Goal: Transaction & Acquisition: Purchase product/service

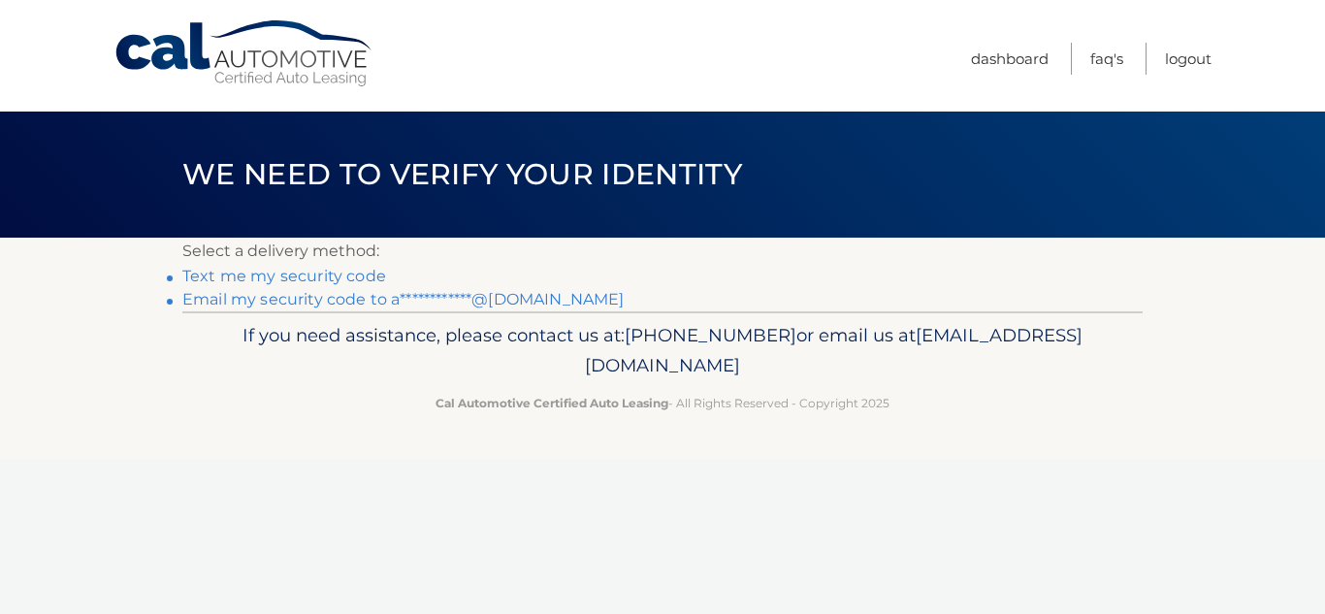
click at [454, 295] on link "**********" at bounding box center [402, 299] width 441 height 18
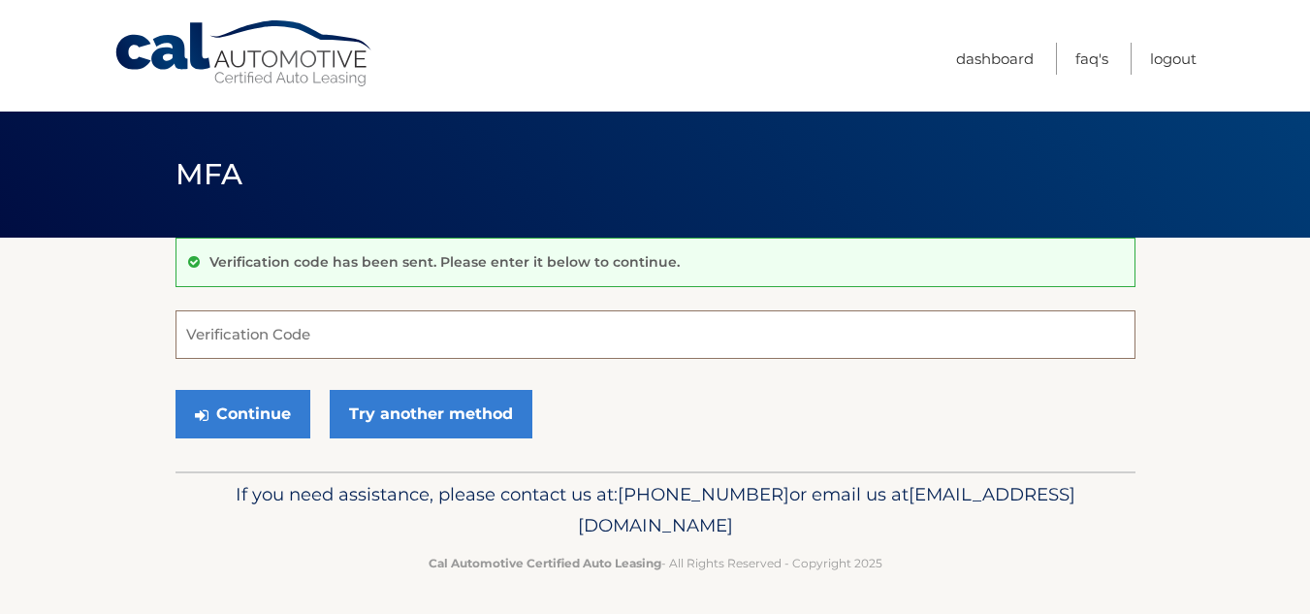
drag, startPoint x: 357, startPoint y: 324, endPoint x: 367, endPoint y: 320, distance: 10.4
click at [366, 320] on input "Verification Code" at bounding box center [656, 334] width 960 height 48
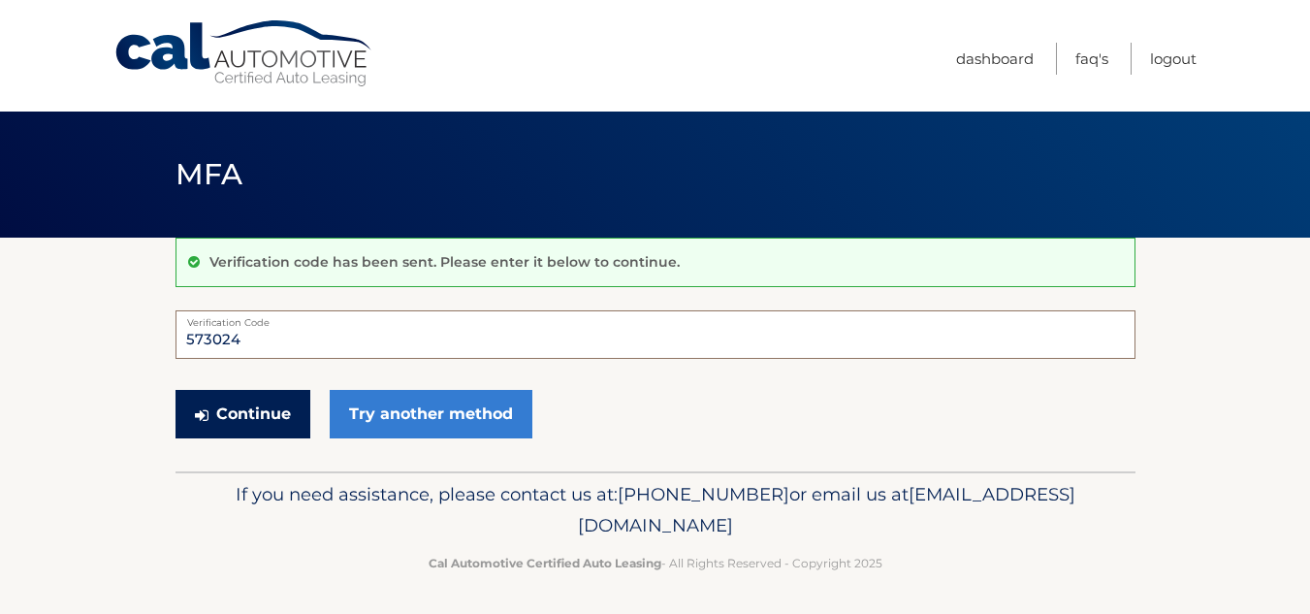
type input "573024"
click at [276, 399] on button "Continue" at bounding box center [243, 414] width 135 height 48
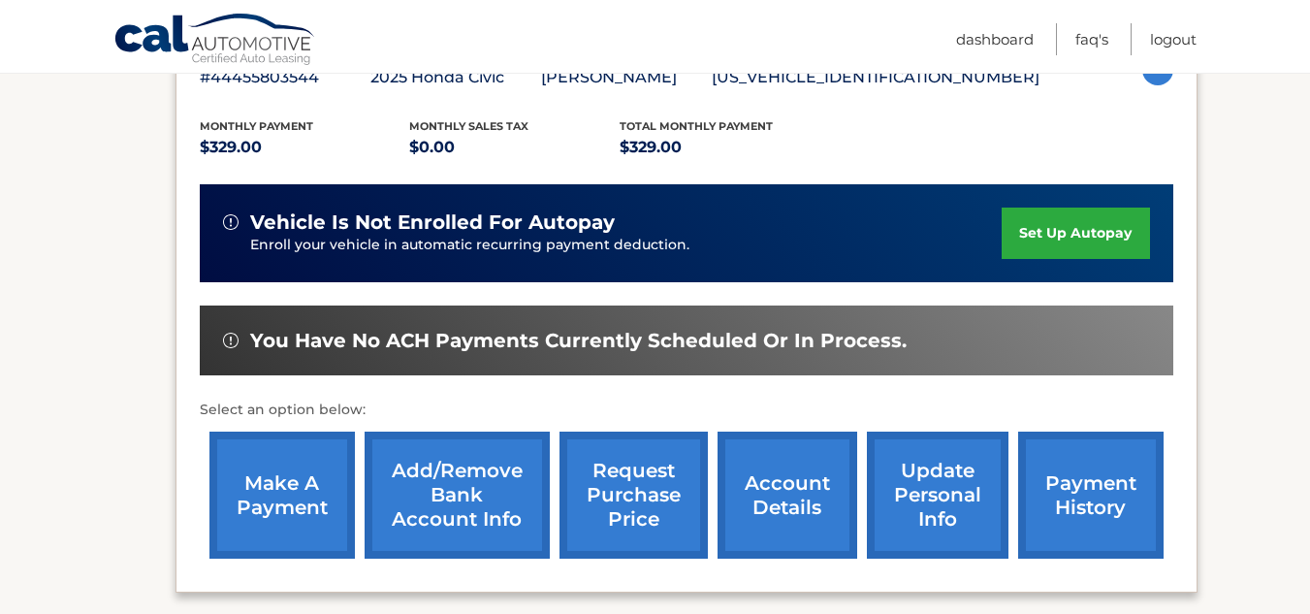
scroll to position [485, 0]
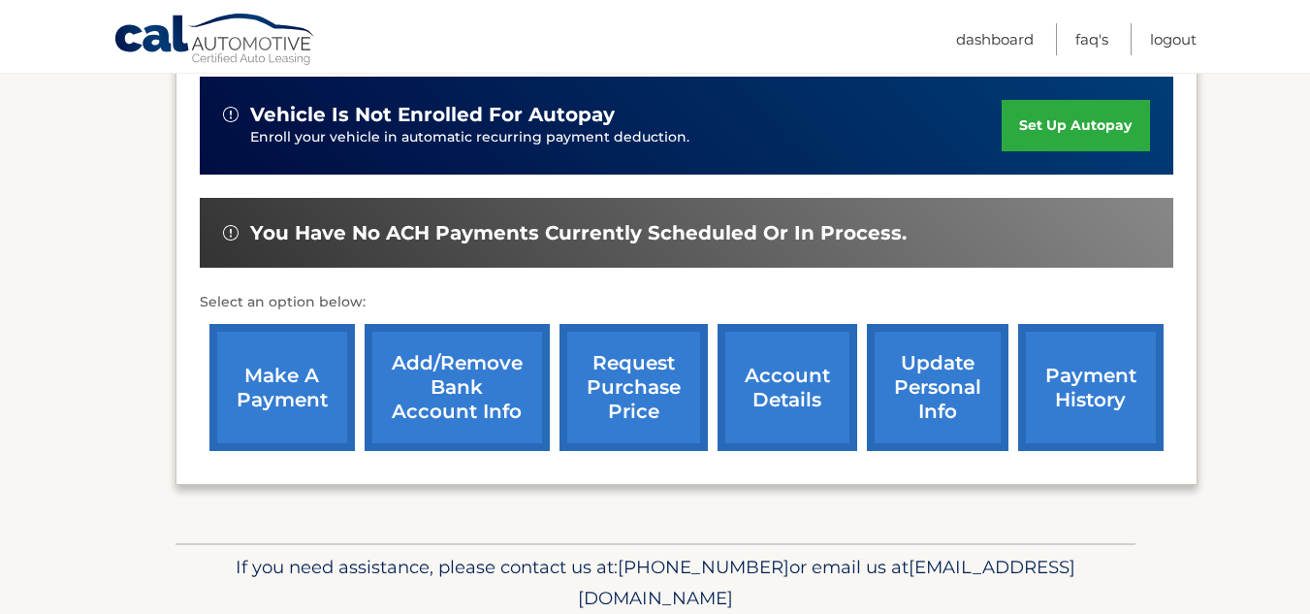
click at [321, 391] on link "make a payment" at bounding box center [281, 387] width 145 height 127
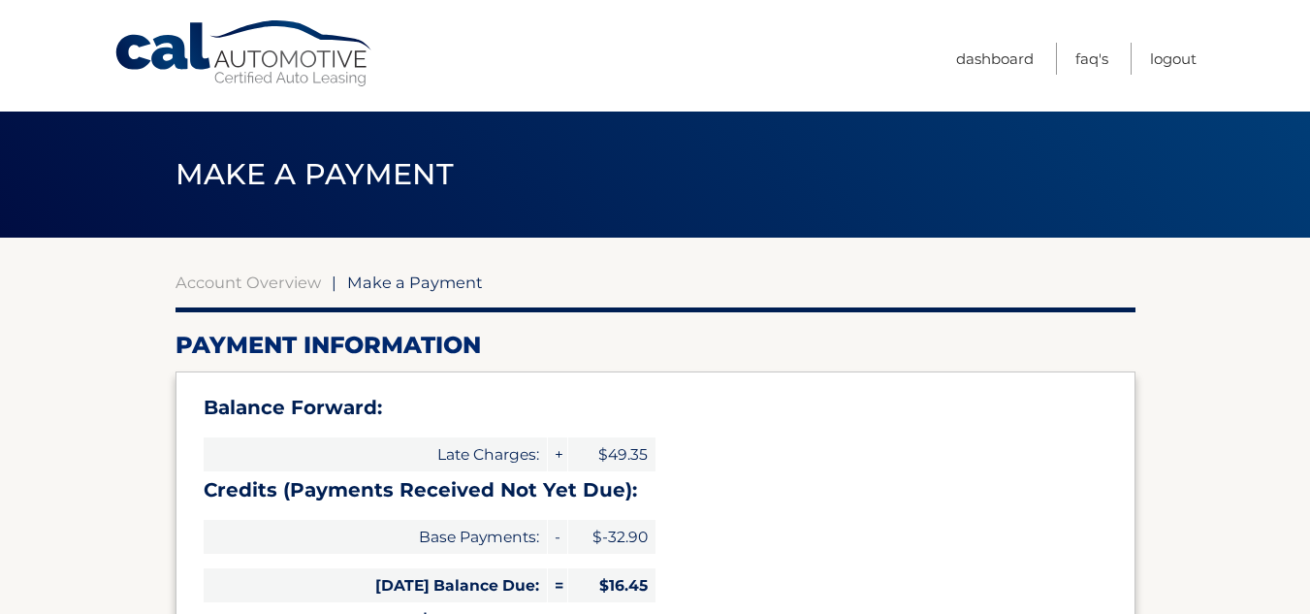
select select "MjRlYzdmNzEtYWVkNS00ZmRhLThiNTktZTNmMzI2N2RlNzQ3"
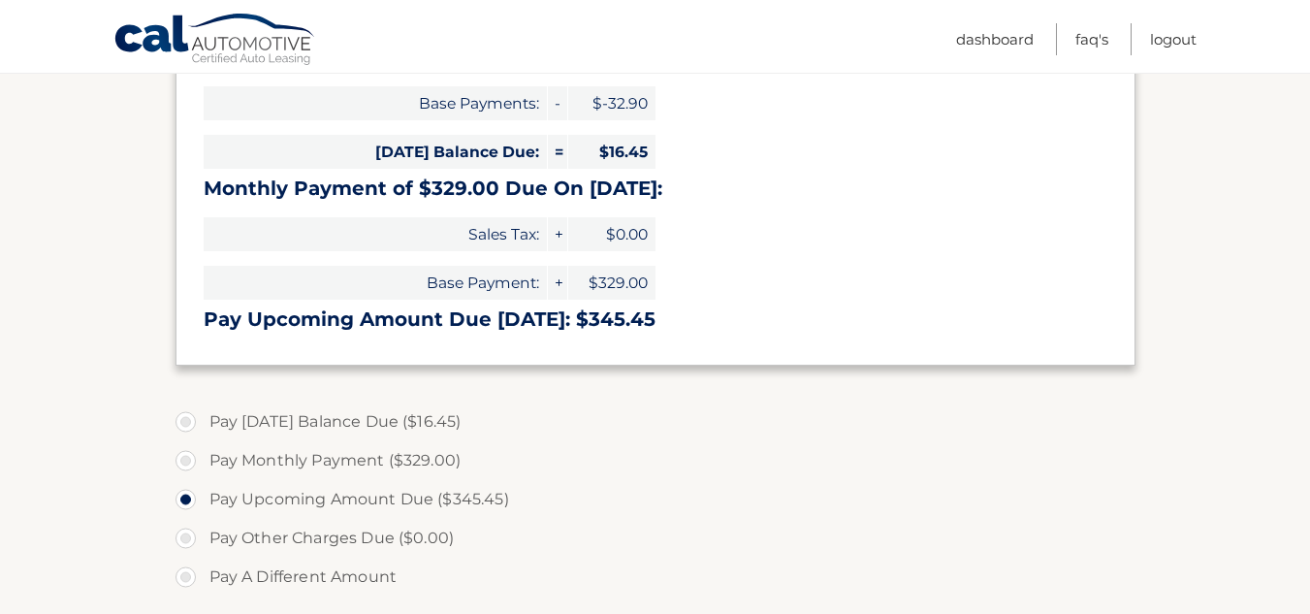
scroll to position [485, 0]
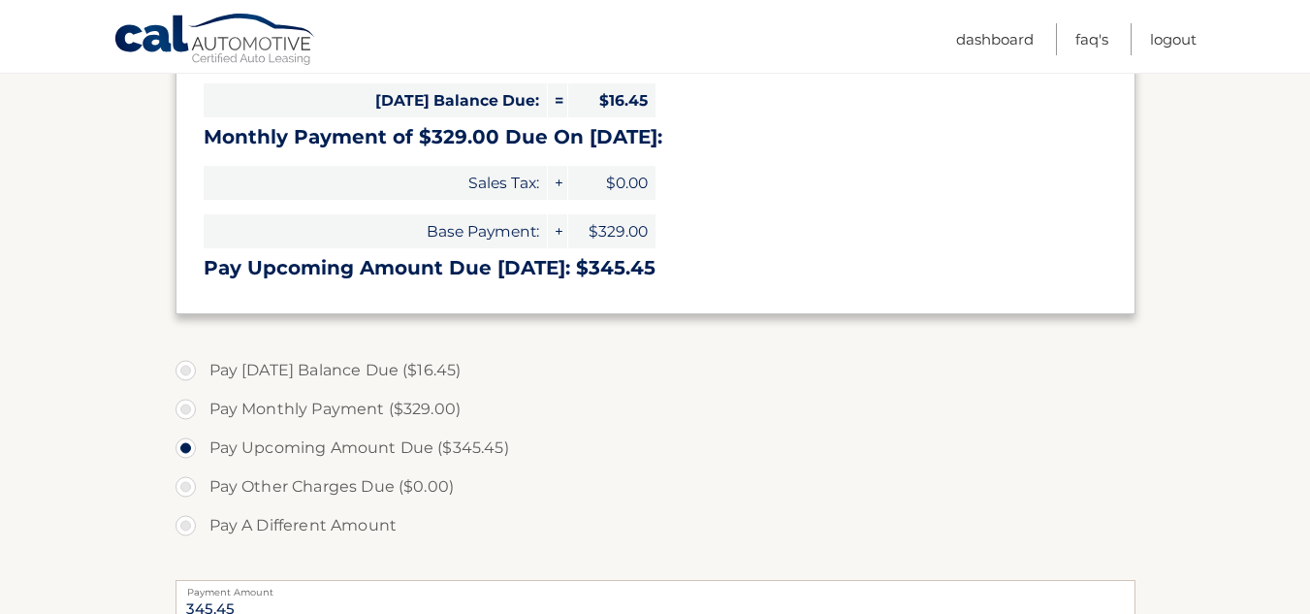
click at [191, 374] on label "Pay Today's Balance Due ($16.45)" at bounding box center [656, 370] width 960 height 39
click at [191, 374] on input "Pay Today's Balance Due ($16.45)" at bounding box center [192, 366] width 19 height 31
radio input "true"
type input "16.45"
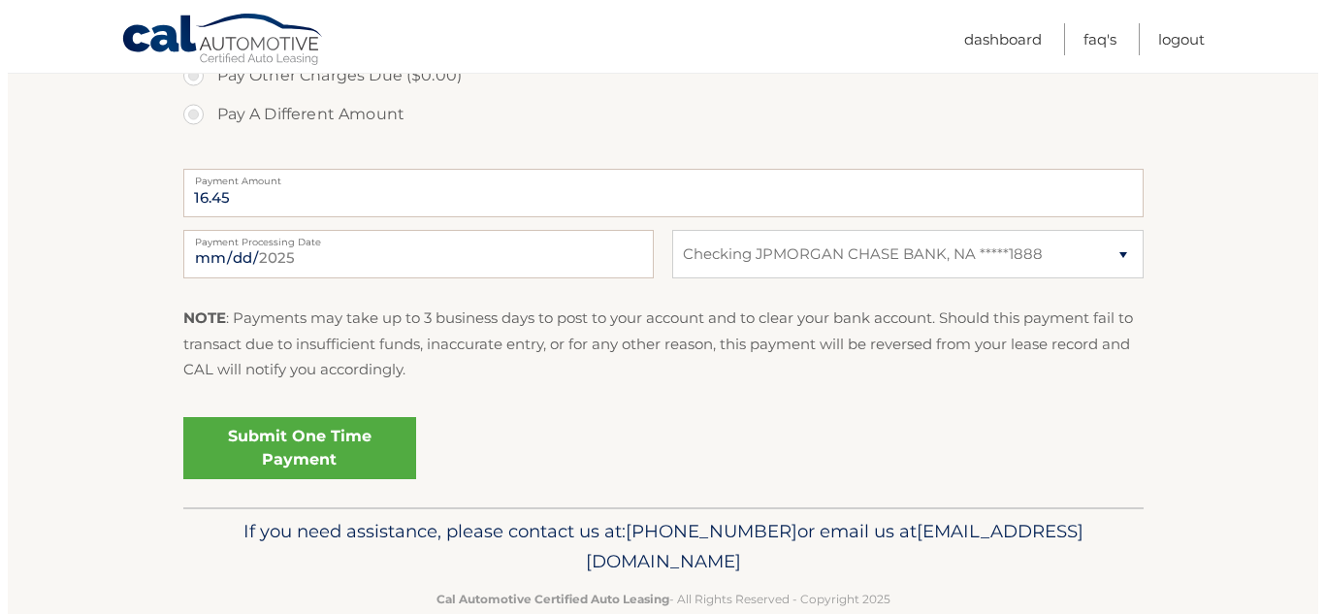
scroll to position [937, 0]
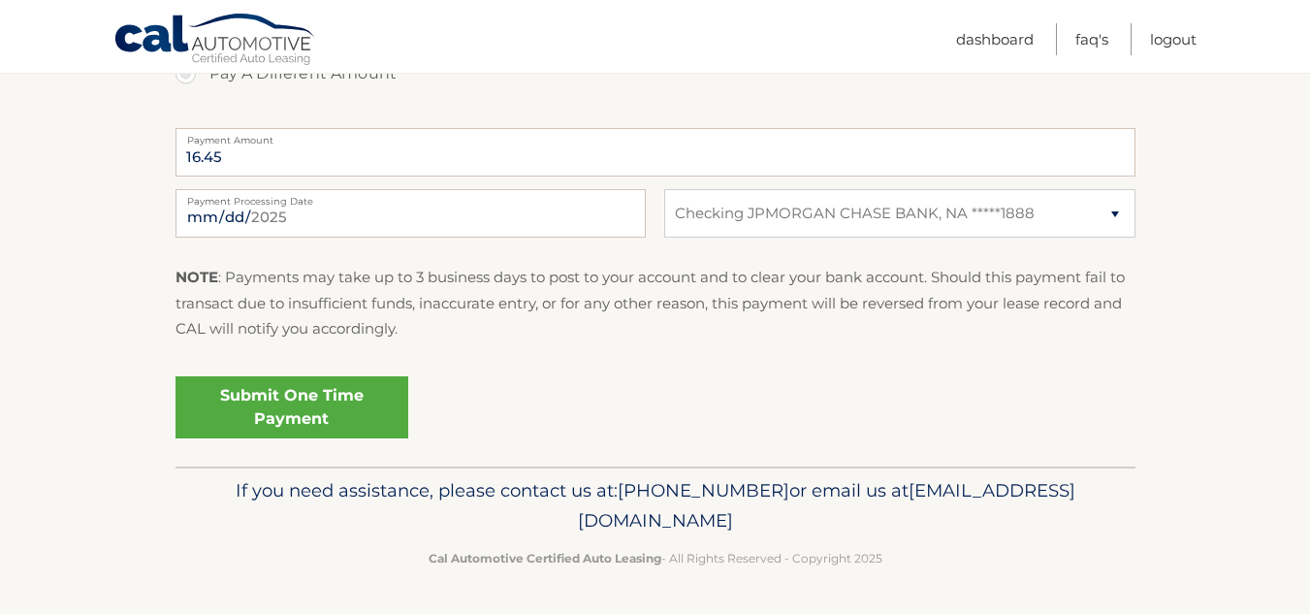
click at [338, 401] on link "Submit One Time Payment" at bounding box center [292, 407] width 233 height 62
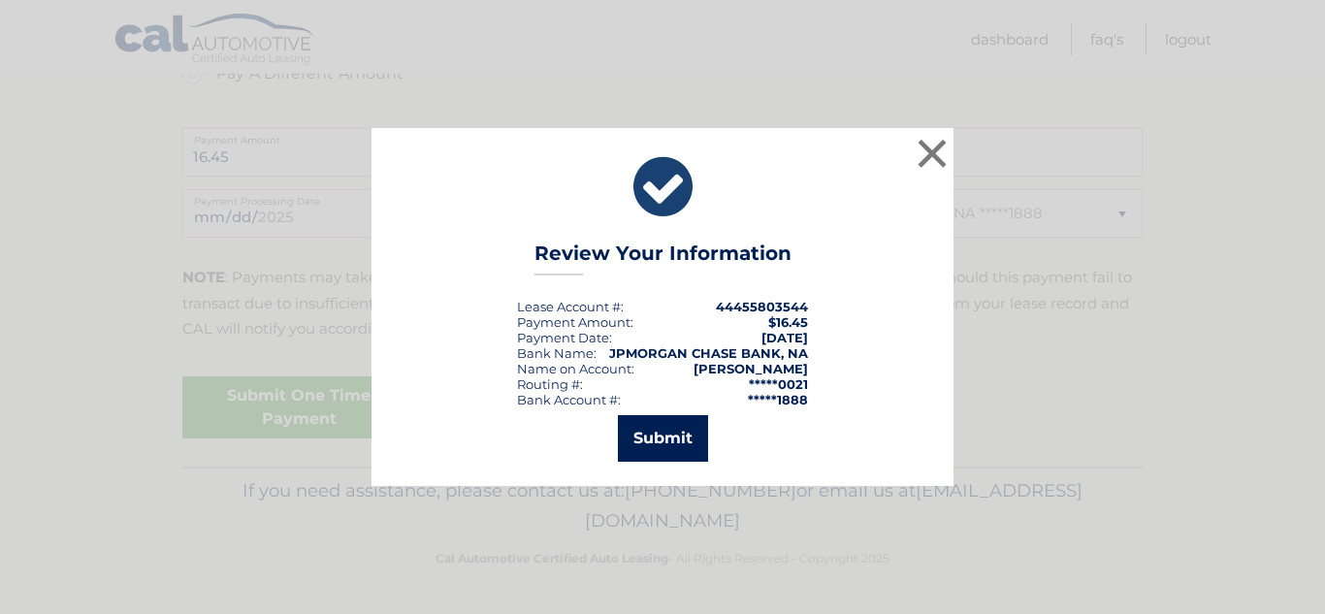
click at [642, 443] on button "Submit" at bounding box center [663, 438] width 90 height 47
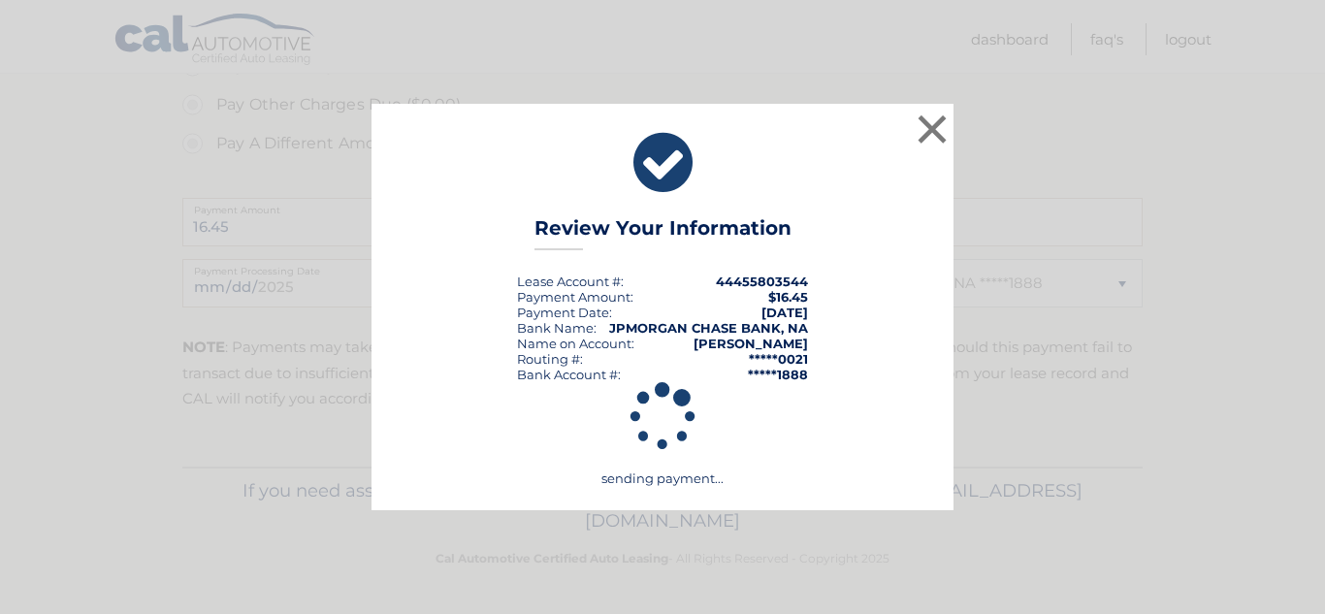
scroll to position [867, 0]
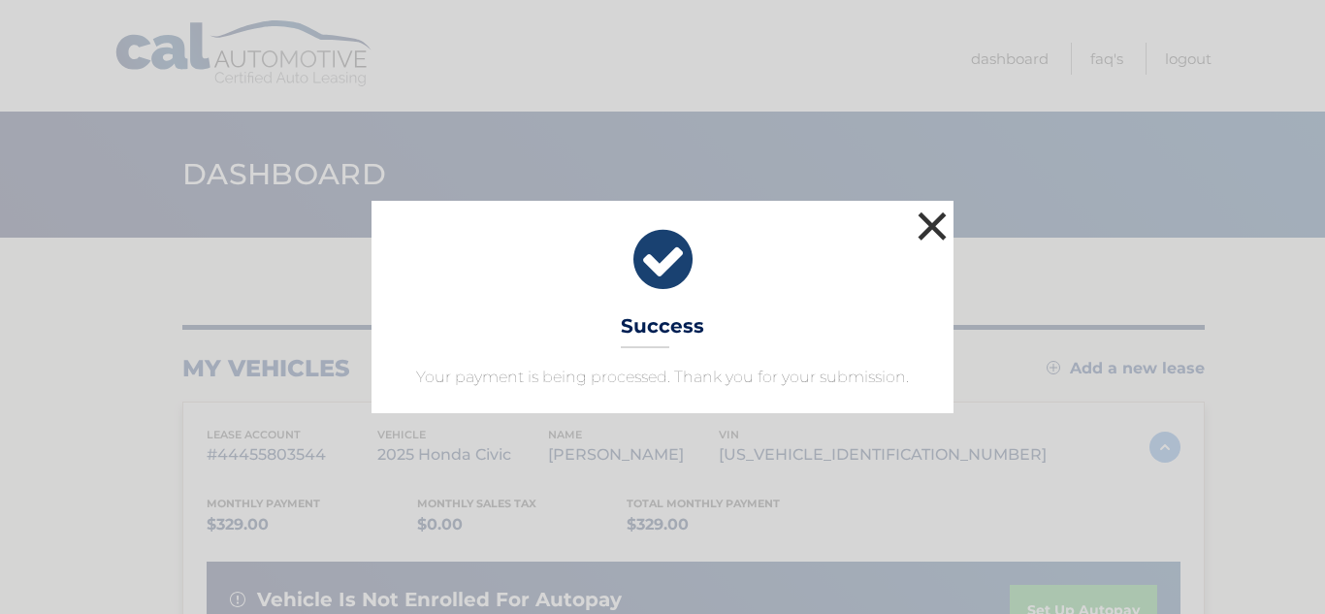
drag, startPoint x: 933, startPoint y: 231, endPoint x: 929, endPoint y: 243, distance: 13.2
click at [934, 232] on button "×" at bounding box center [931, 226] width 39 height 39
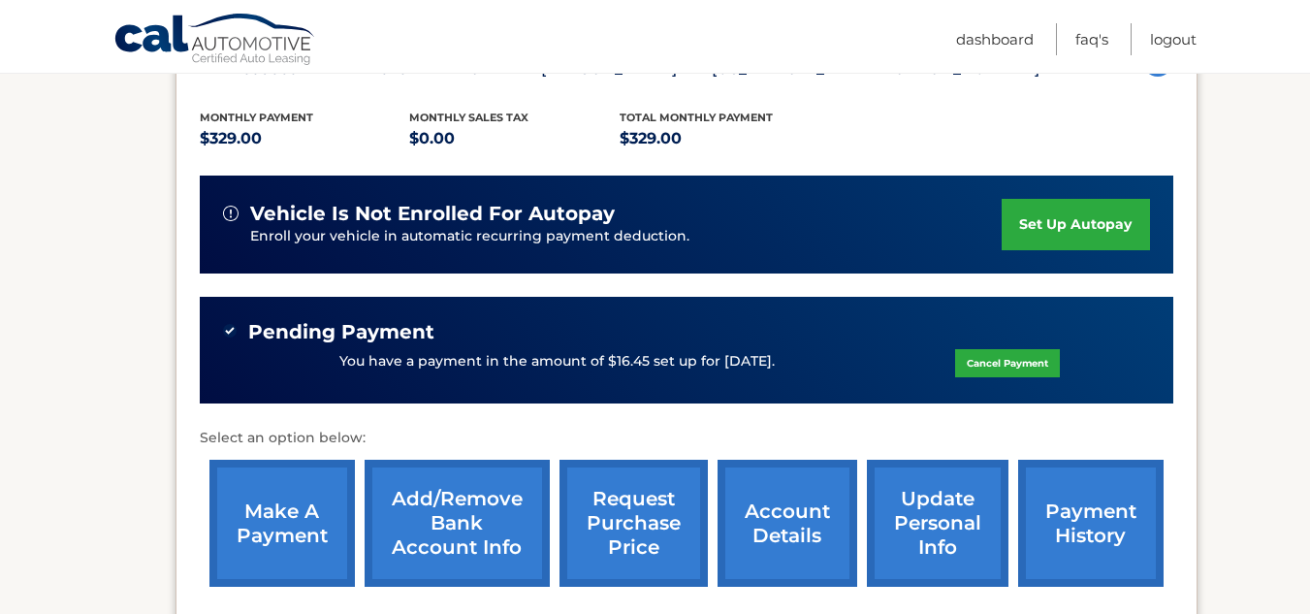
scroll to position [388, 0]
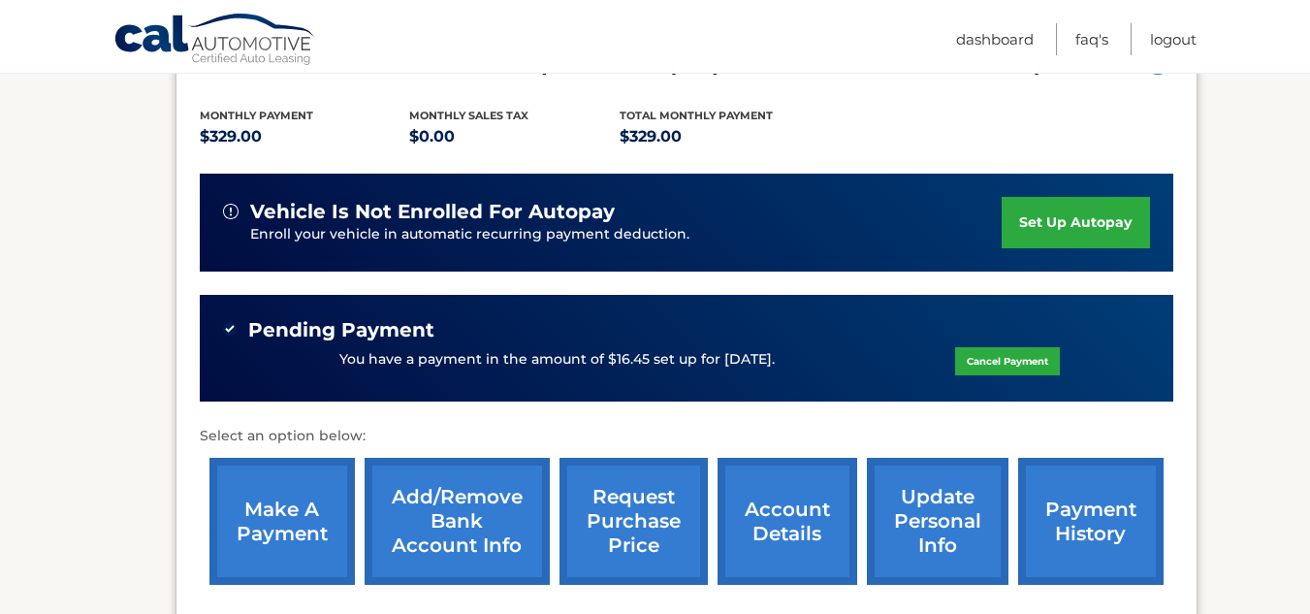
click at [304, 502] on link "make a payment" at bounding box center [281, 521] width 145 height 127
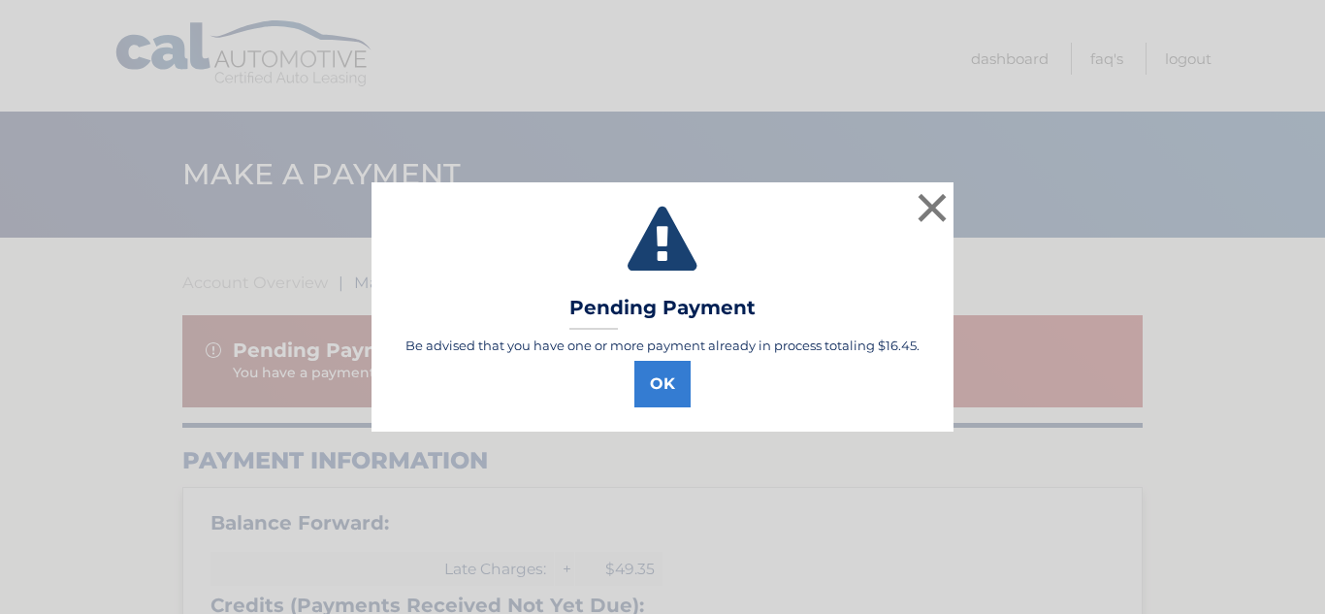
select select "MjRlYzdmNzEtYWVkNS00ZmRhLThiNTktZTNmMzI2N2RlNzQ3"
click at [933, 211] on button "×" at bounding box center [931, 207] width 39 height 39
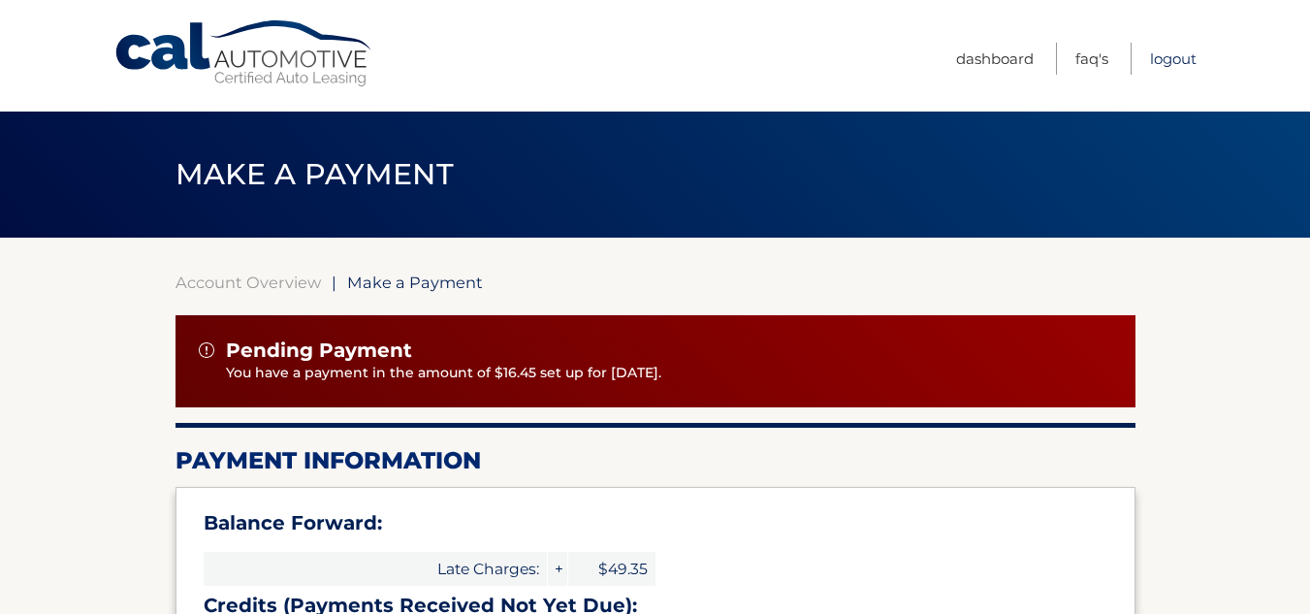
click at [1165, 54] on link "Logout" at bounding box center [1173, 59] width 47 height 32
